Goal: Task Accomplishment & Management: Use online tool/utility

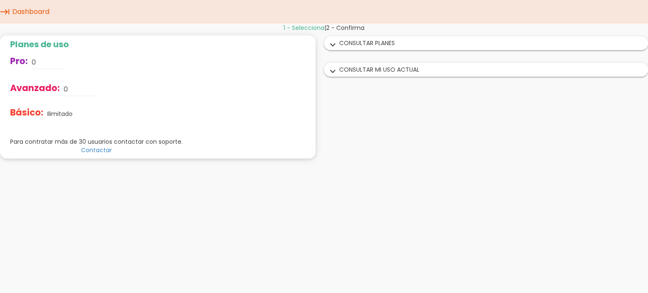
click at [352, 86] on div "1 - Selecciona | 2 - Confirma Planes de uso Pro: 0 Avanzado: 0 Básico: Ilimitad…" at bounding box center [324, 95] width 648 height 142
click at [7, 13] on icon "keyboard_tab" at bounding box center [5, 12] width 10 height 24
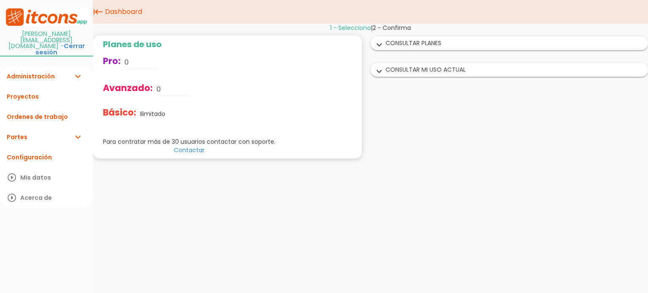
click at [18, 127] on link "Partes expand_more" at bounding box center [46, 137] width 93 height 20
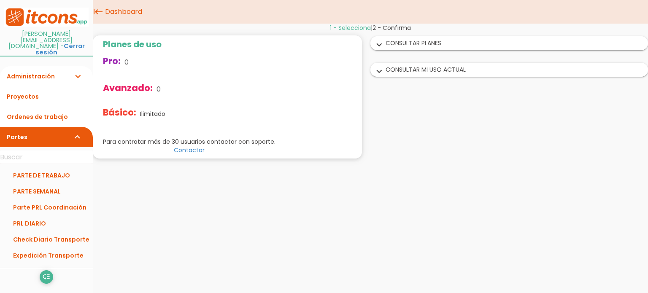
drag, startPoint x: 56, startPoint y: 239, endPoint x: 63, endPoint y: 271, distance: 32.8
click at [80, 288] on link "+ Añadir modelo" at bounding box center [46, 298] width 84 height 20
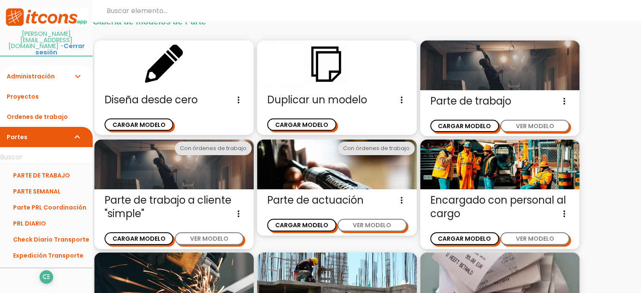
scroll to position [42, 0]
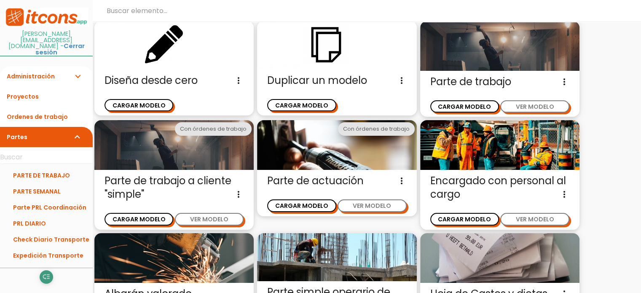
click at [42, 270] on icon "low_priority" at bounding box center [46, 276] width 8 height 13
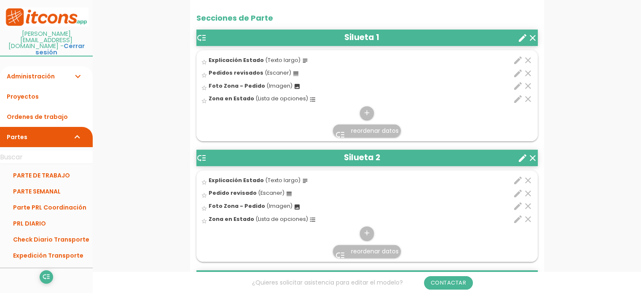
scroll to position [253, 0]
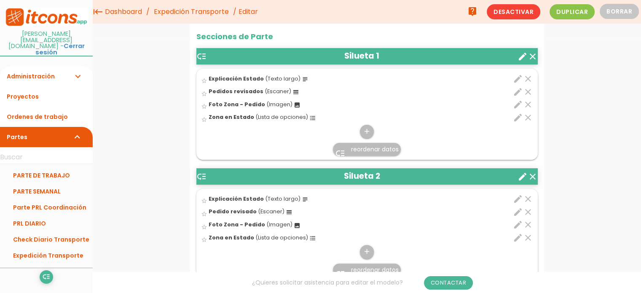
click at [519, 105] on icon "edit" at bounding box center [518, 104] width 10 height 10
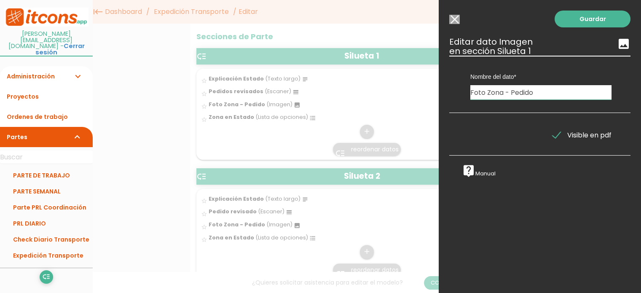
click at [457, 20] on input "Modelo sin Ordenes de trabajo" at bounding box center [454, 19] width 11 height 9
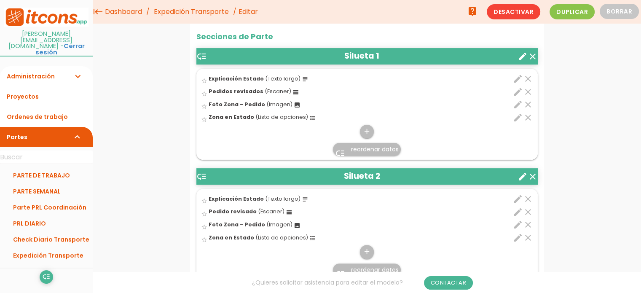
click at [523, 56] on icon "create" at bounding box center [523, 56] width 10 height 10
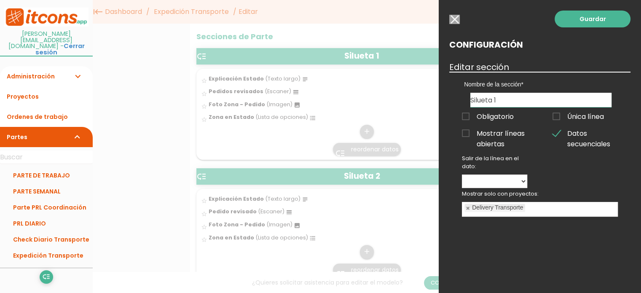
click at [470, 133] on span "Mostrar líneas abiertas" at bounding box center [494, 133] width 65 height 11
click at [0, 0] on input "Mostrar líneas abiertas" at bounding box center [0, 0] width 0 height 0
click at [596, 16] on link "Guardar" at bounding box center [593, 19] width 76 height 17
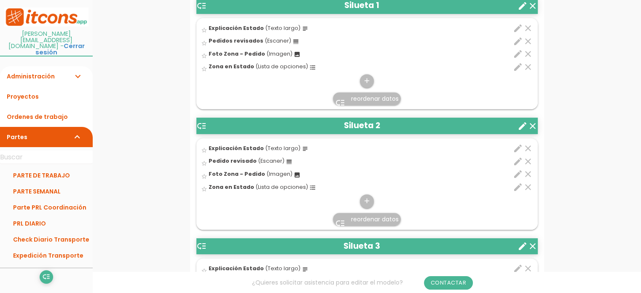
scroll to position [337, 0]
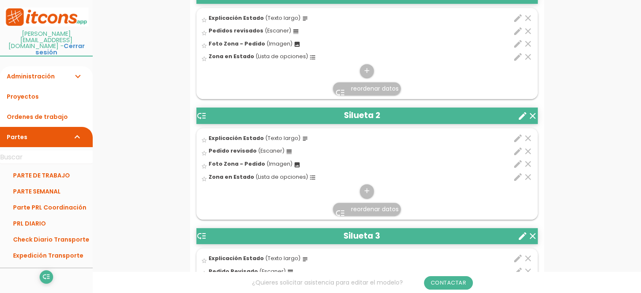
click at [524, 116] on icon "create" at bounding box center [523, 116] width 10 height 10
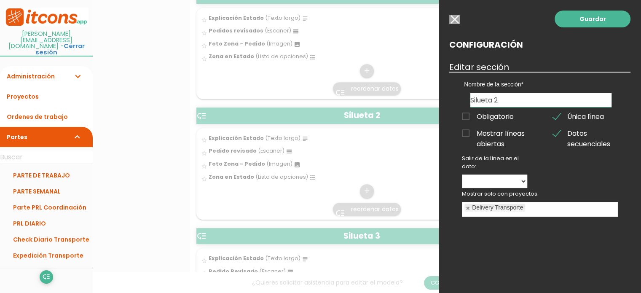
click at [471, 136] on span "Mostrar líneas abiertas" at bounding box center [494, 133] width 65 height 11
click at [0, 0] on input "Mostrar líneas abiertas" at bounding box center [0, 0] width 0 height 0
click at [560, 114] on span "Única línea" at bounding box center [578, 116] width 51 height 11
click at [0, 0] on input "Única línea" at bounding box center [0, 0] width 0 height 0
click at [573, 22] on link "Guardar" at bounding box center [593, 19] width 76 height 17
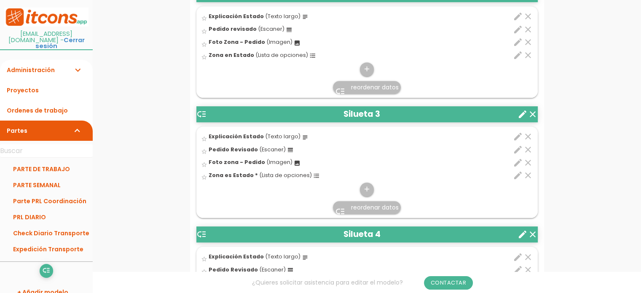
scroll to position [464, 0]
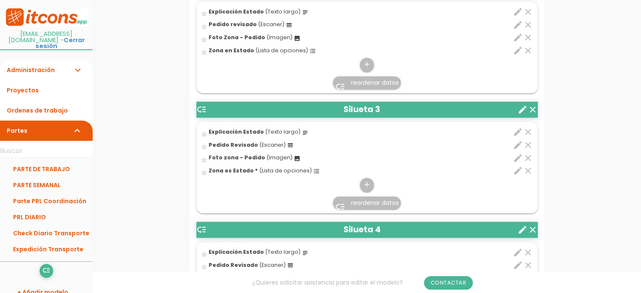
click at [522, 110] on icon "create" at bounding box center [523, 110] width 10 height 10
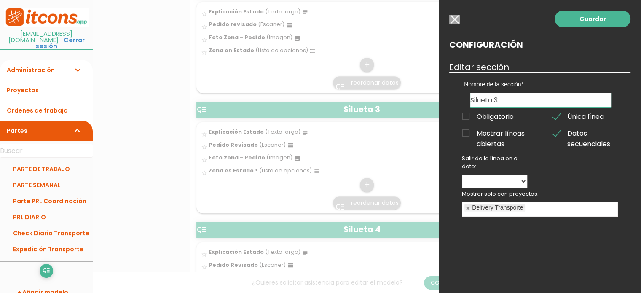
click at [472, 134] on span "Mostrar líneas abiertas" at bounding box center [494, 133] width 65 height 11
click at [0, 0] on input "Mostrar líneas abiertas" at bounding box center [0, 0] width 0 height 0
click at [591, 18] on link "Guardar" at bounding box center [593, 19] width 76 height 17
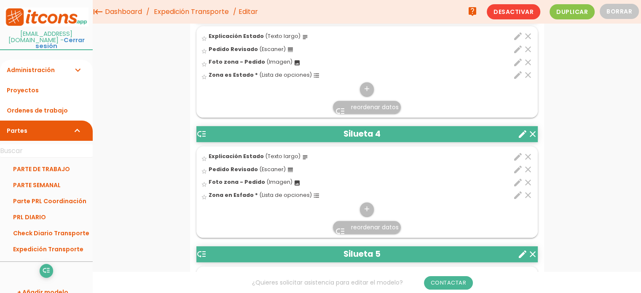
scroll to position [518, 0]
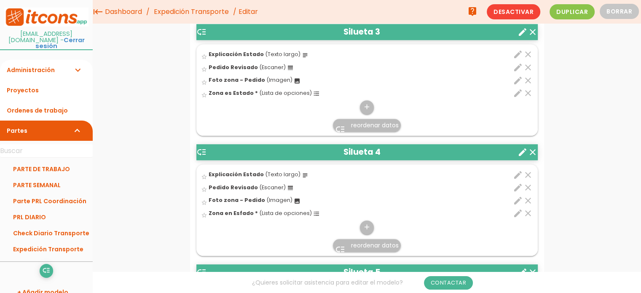
click at [519, 32] on icon "create" at bounding box center [523, 32] width 10 height 10
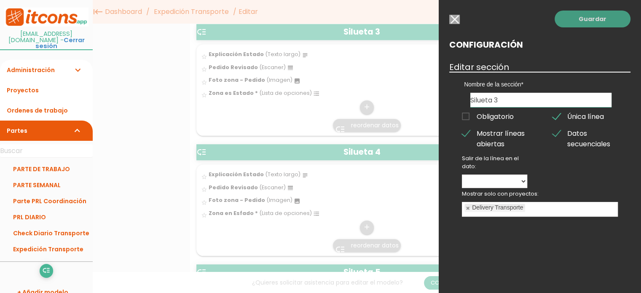
click at [588, 22] on link "Guardar" at bounding box center [593, 19] width 76 height 17
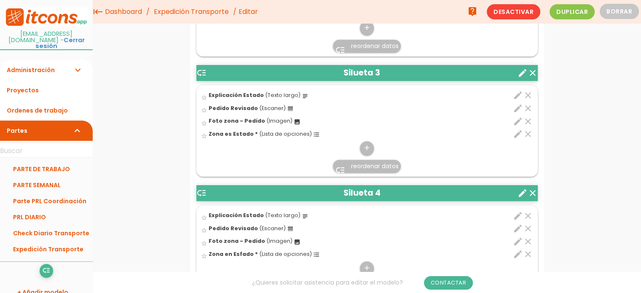
scroll to position [476, 0]
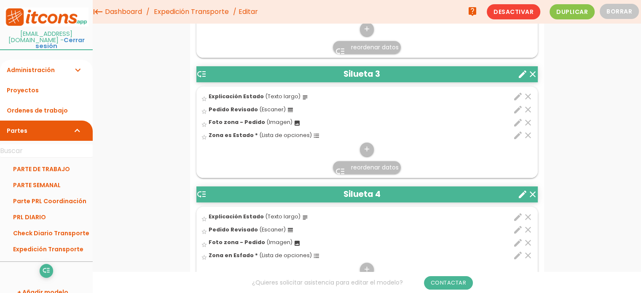
click at [522, 70] on icon "create" at bounding box center [523, 74] width 10 height 10
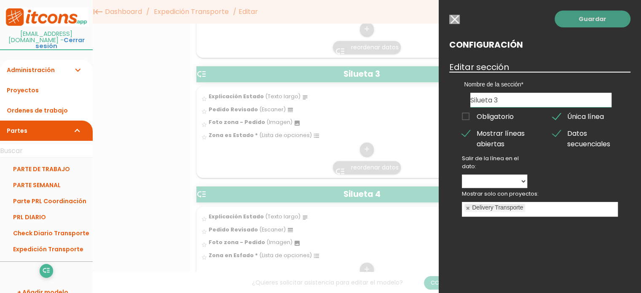
click at [577, 23] on link "Guardar" at bounding box center [593, 19] width 76 height 17
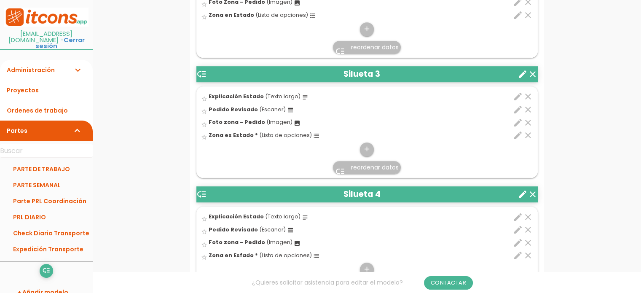
click at [522, 191] on icon "create" at bounding box center [523, 194] width 10 height 10
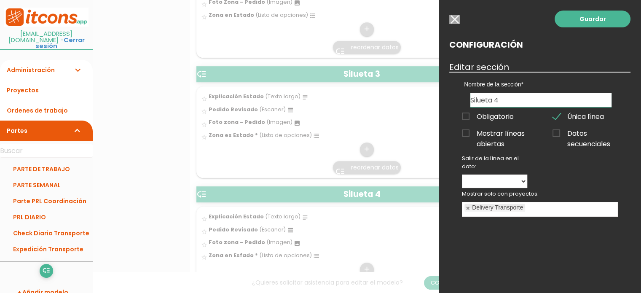
click at [463, 134] on span "Mostrar líneas abiertas" at bounding box center [494, 133] width 65 height 11
click at [0, 0] on input "Mostrar líneas abiertas" at bounding box center [0, 0] width 0 height 0
click at [596, 19] on link "Guardar" at bounding box center [593, 19] width 76 height 17
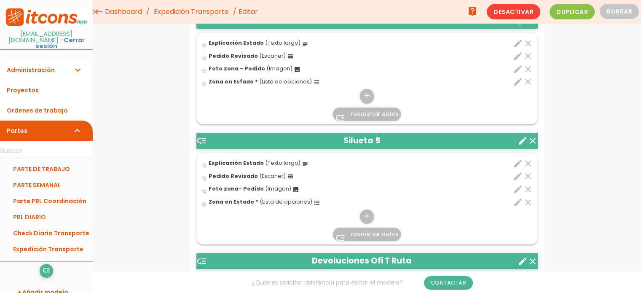
scroll to position [601, 0]
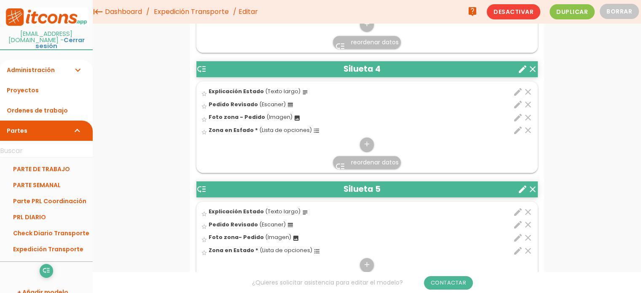
click at [527, 189] on icon "create" at bounding box center [523, 189] width 10 height 10
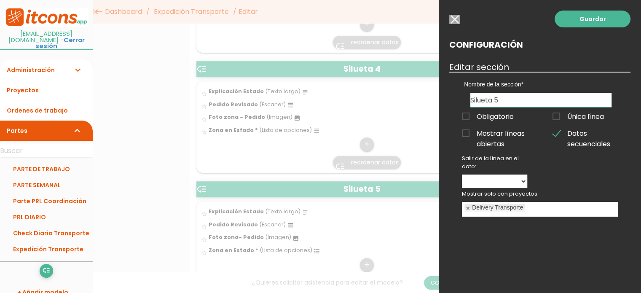
click at [468, 135] on span "Mostrar líneas abiertas" at bounding box center [494, 133] width 65 height 11
click at [0, 0] on input "Mostrar líneas abiertas" at bounding box center [0, 0] width 0 height 0
click at [589, 19] on link "Guardar" at bounding box center [593, 19] width 76 height 17
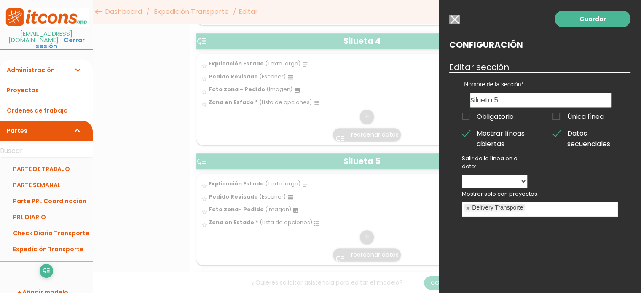
scroll to position [643, 0]
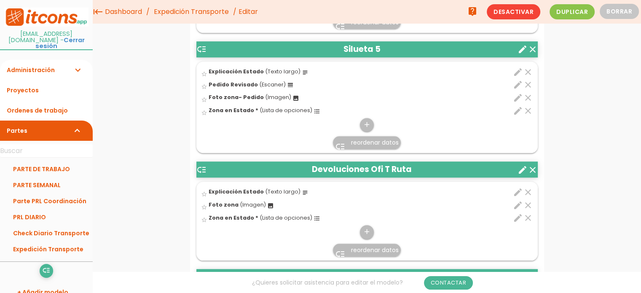
scroll to position [735, 0]
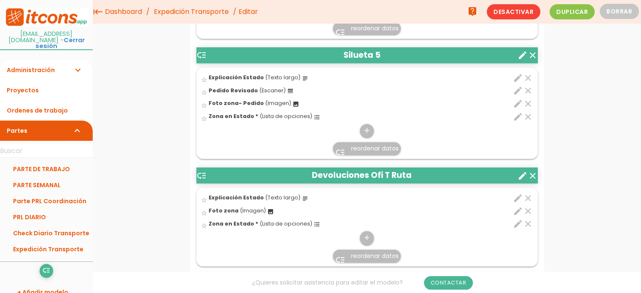
click at [519, 175] on icon "create" at bounding box center [523, 176] width 10 height 10
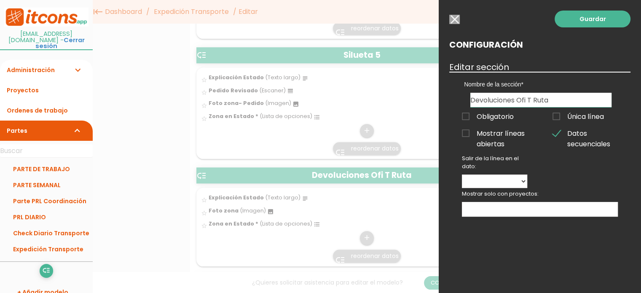
click at [469, 135] on span "Mostrar líneas abiertas" at bounding box center [494, 133] width 65 height 11
click at [0, 0] on input "Mostrar líneas abiertas" at bounding box center [0, 0] width 0 height 0
click at [603, 22] on link "Guardar" at bounding box center [593, 19] width 76 height 17
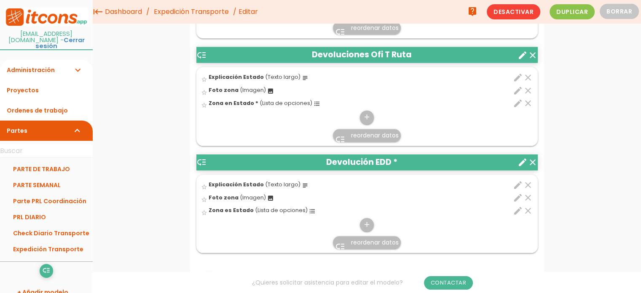
scroll to position [855, 0]
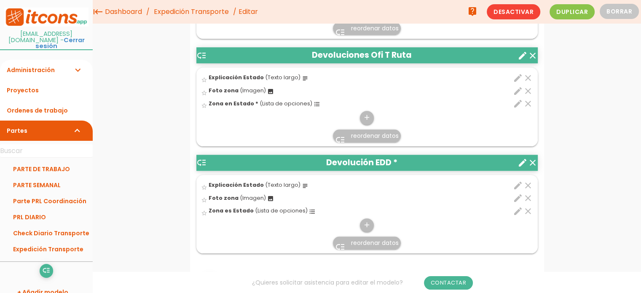
click at [521, 158] on icon "create" at bounding box center [523, 163] width 10 height 10
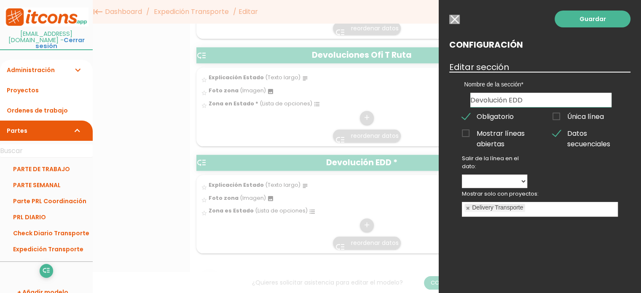
click at [472, 133] on span "Mostrar líneas abiertas" at bounding box center [494, 133] width 65 height 11
click at [0, 0] on input "Mostrar líneas abiertas" at bounding box center [0, 0] width 0 height 0
click at [601, 22] on link "Guardar" at bounding box center [593, 19] width 76 height 17
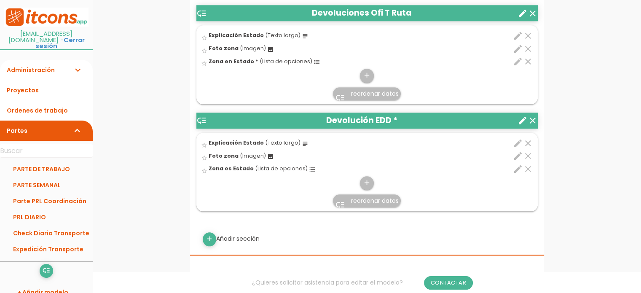
scroll to position [963, 0]
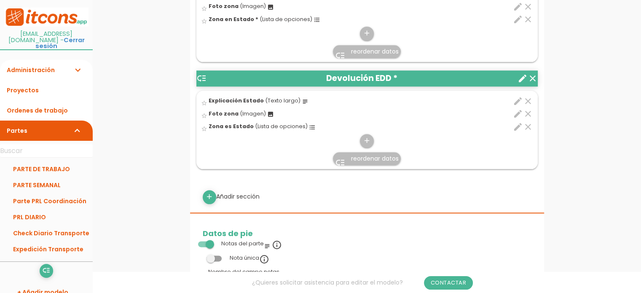
click at [521, 75] on icon "create" at bounding box center [523, 78] width 10 height 10
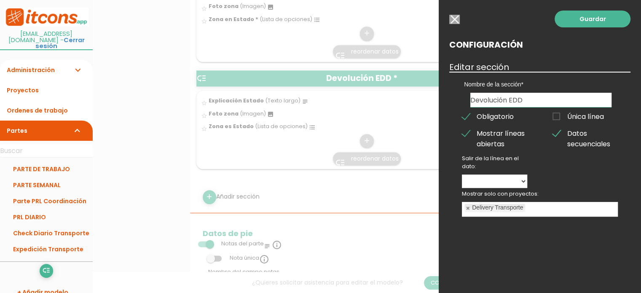
click at [470, 116] on span "Obligatorio" at bounding box center [488, 116] width 52 height 11
click at [0, 0] on input "Obligatorio" at bounding box center [0, 0] width 0 height 0
drag, startPoint x: 581, startPoint y: 20, endPoint x: 336, endPoint y: 205, distance: 307.6
click at [577, 22] on link "Guardar" at bounding box center [593, 19] width 76 height 17
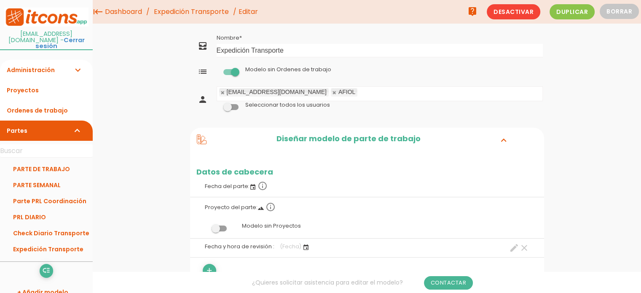
click at [20, 126] on link "Partes expand_more" at bounding box center [46, 131] width 93 height 20
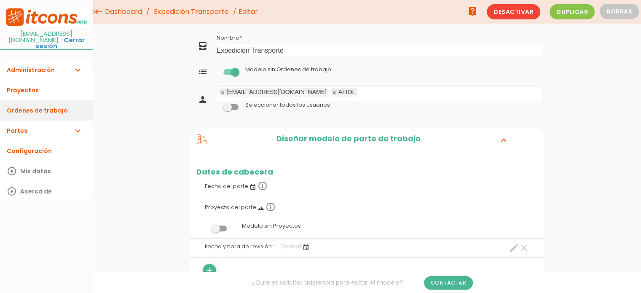
click at [44, 104] on link "Ordenes de trabajo" at bounding box center [46, 110] width 93 height 20
